Goal: Navigation & Orientation: Find specific page/section

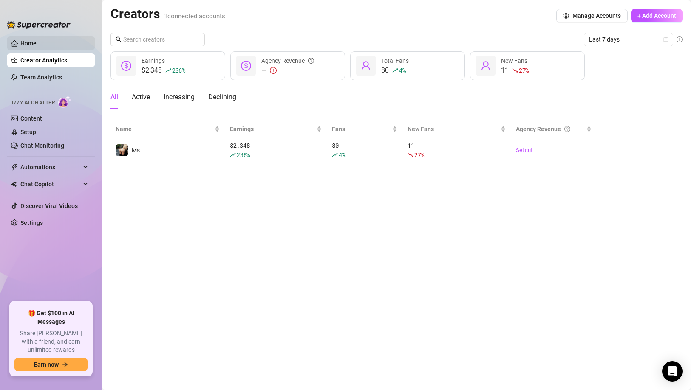
click at [37, 45] on link "Home" at bounding box center [28, 43] width 16 height 7
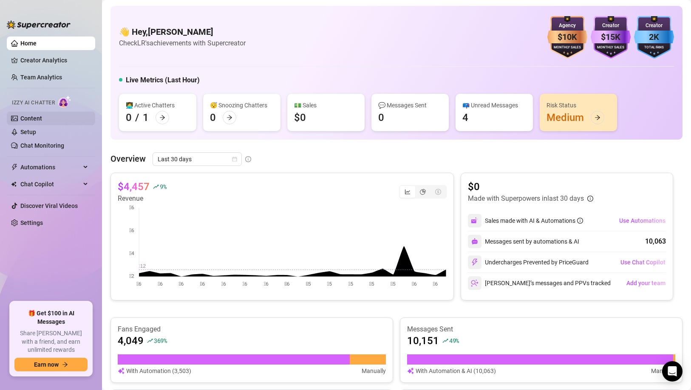
click at [42, 116] on link "Content" at bounding box center [31, 118] width 22 height 7
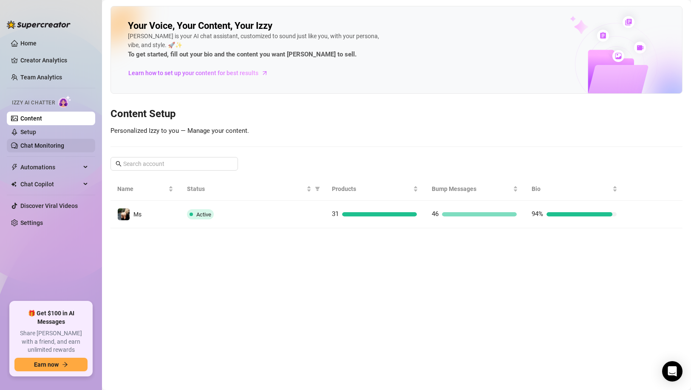
click at [53, 145] on link "Chat Monitoring" at bounding box center [42, 145] width 44 height 7
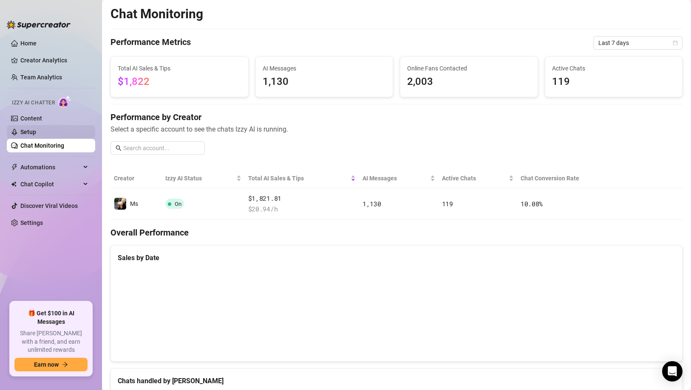
click at [36, 135] on link "Setup" at bounding box center [28, 132] width 16 height 7
